Goal: Information Seeking & Learning: Find specific fact

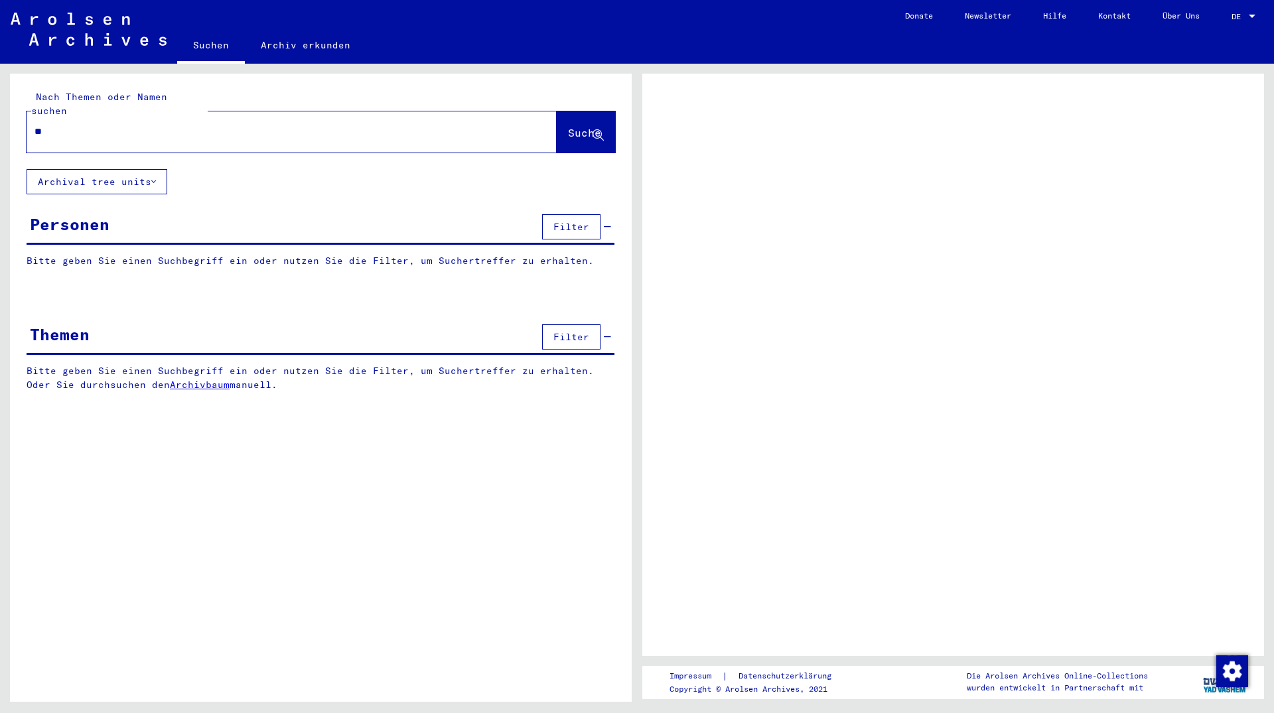
type input "*"
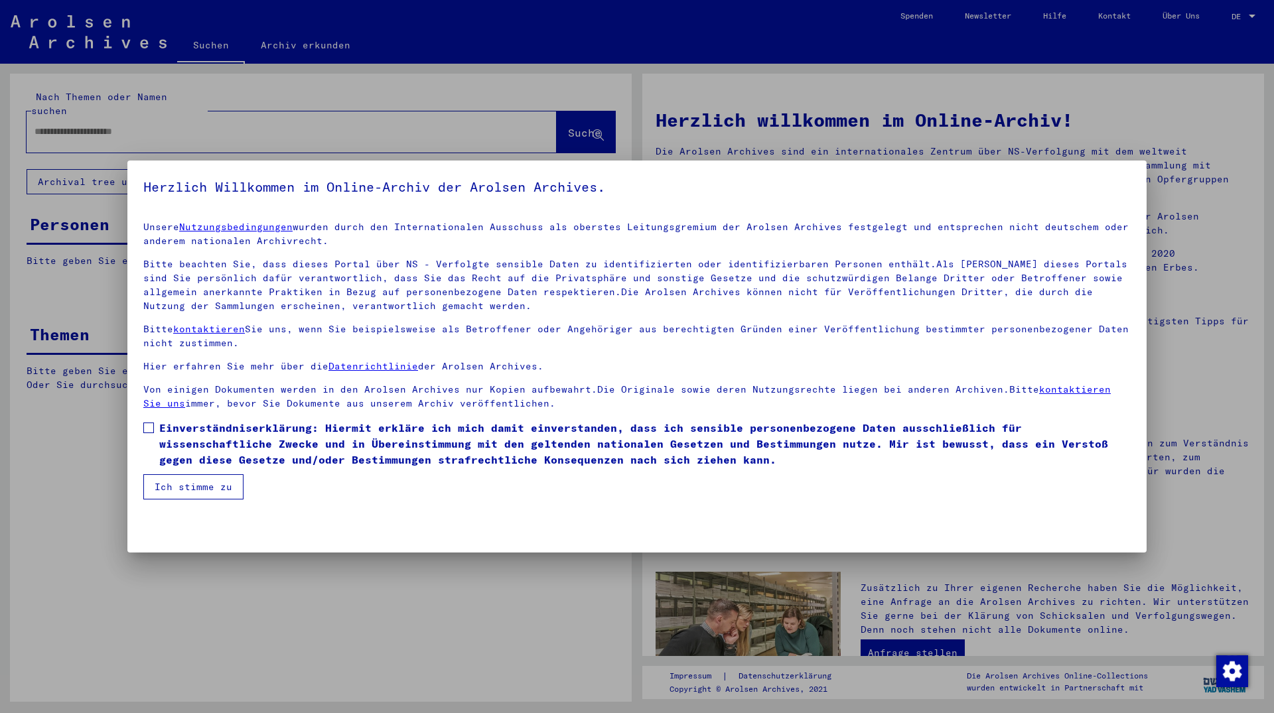
click at [195, 433] on span "Einverständniserklärung: Hiermit erkläre ich mich damit einverstanden, dass ich…" at bounding box center [644, 444] width 971 height 48
click at [184, 496] on button "Ich stimme zu" at bounding box center [193, 486] width 100 height 25
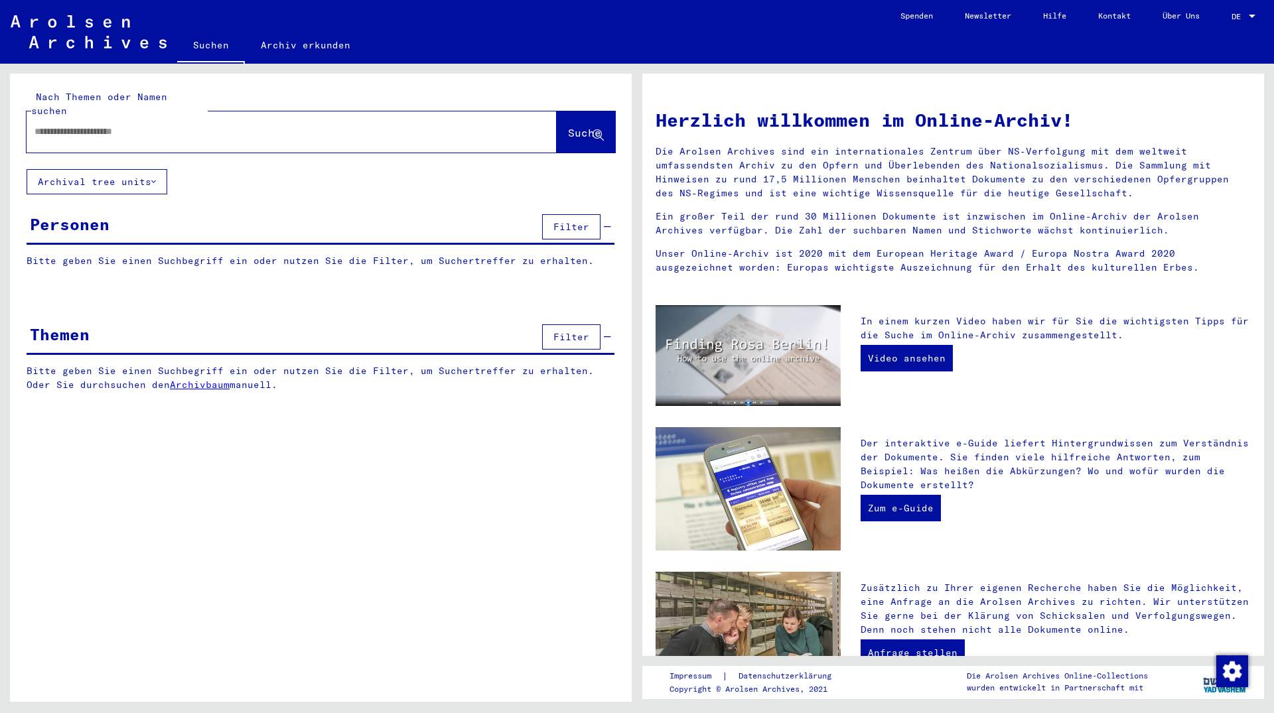
click at [82, 125] on input "text" at bounding box center [275, 132] width 482 height 14
type input "**********"
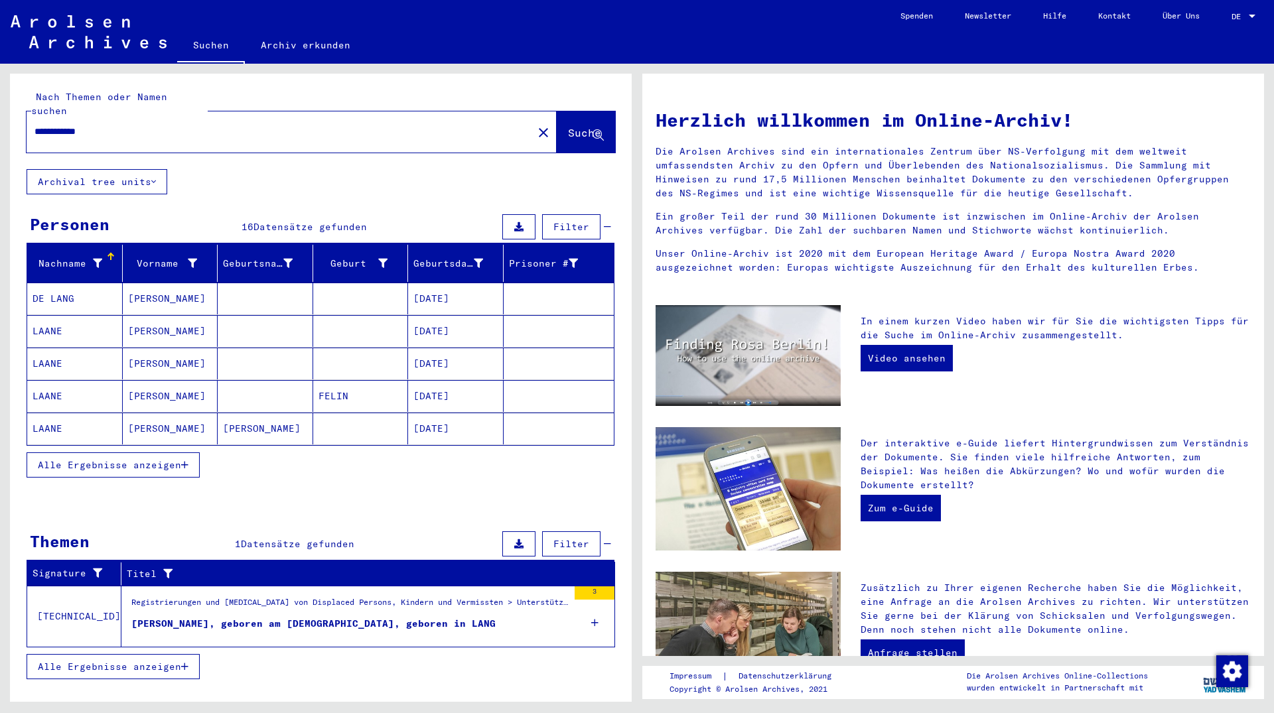
click at [140, 457] on button "Alle Ergebnisse anzeigen" at bounding box center [113, 464] width 173 height 25
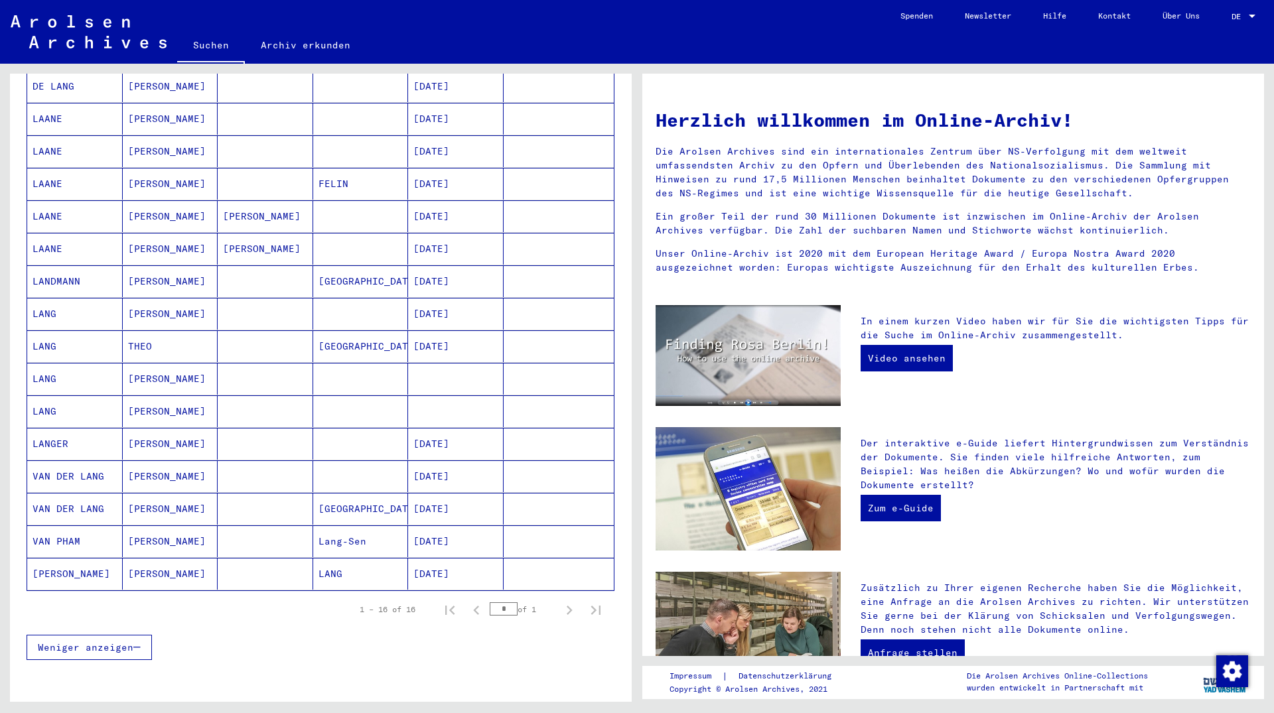
scroll to position [212, 0]
